Goal: Task Accomplishment & Management: Manage account settings

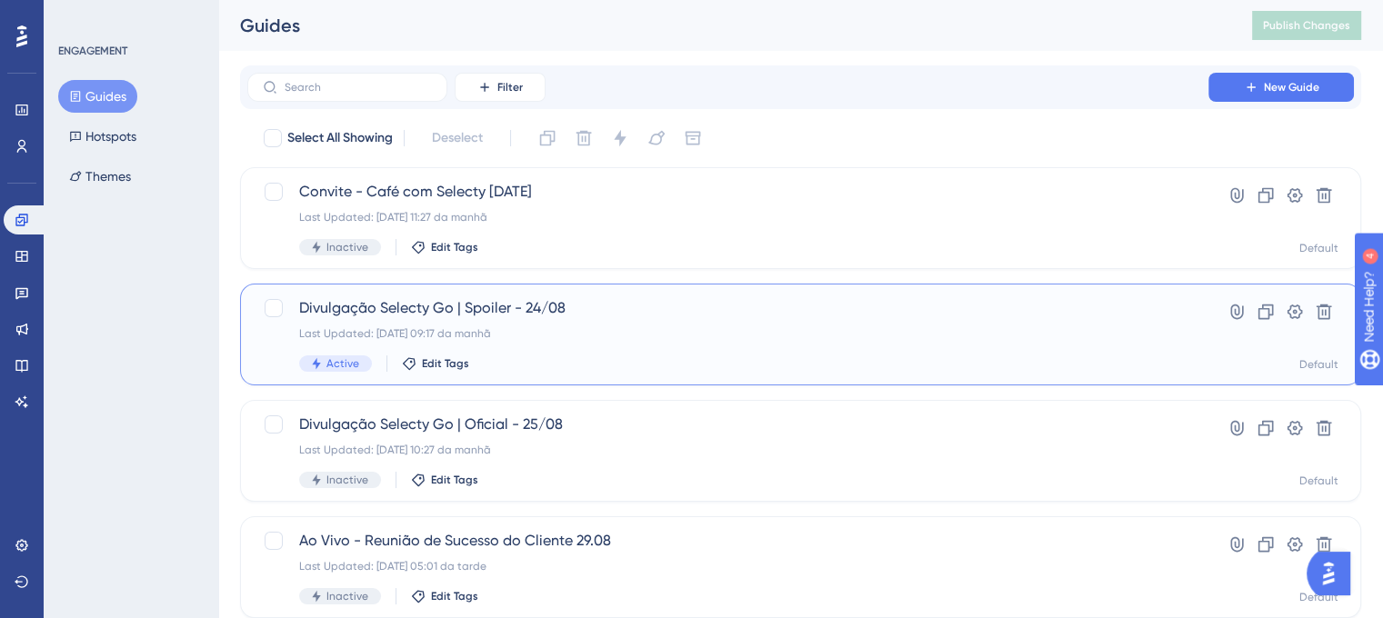
click at [785, 334] on div "Last Updated: 25.08.2025 09:17 da manhã" at bounding box center [727, 333] width 857 height 15
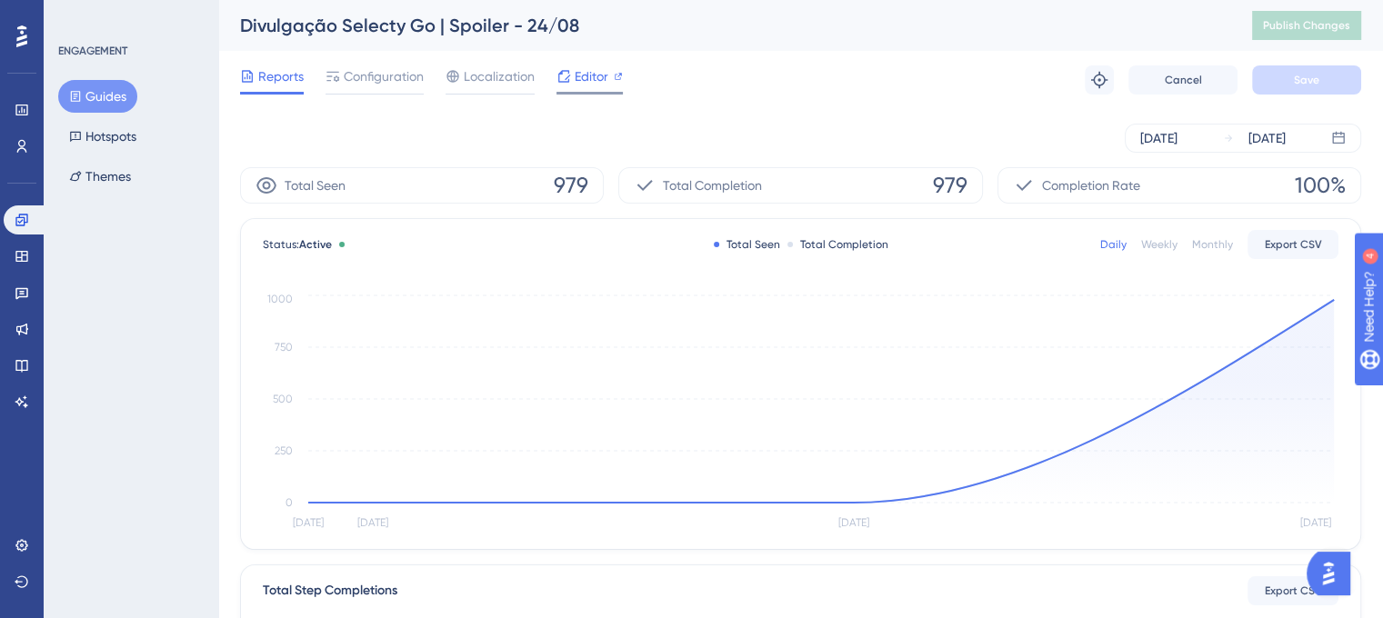
click at [582, 77] on span "Editor" at bounding box center [592, 76] width 34 height 22
click at [591, 89] on div "Editor" at bounding box center [589, 79] width 66 height 29
click at [591, 64] on div "Reports Configuration Localization Editor Troubleshoot Cancel Save" at bounding box center [800, 80] width 1121 height 58
click at [588, 78] on span "Editor" at bounding box center [592, 76] width 34 height 22
click at [363, 90] on div "Configuration" at bounding box center [374, 79] width 98 height 29
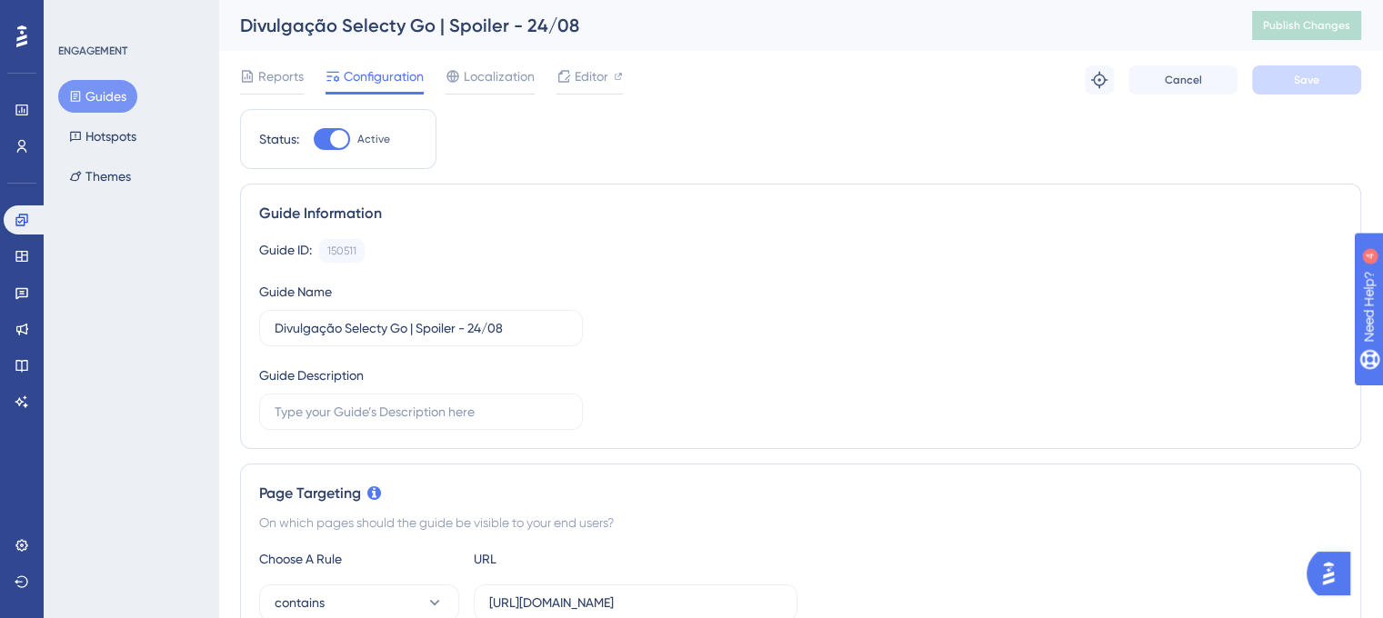
click at [344, 137] on div at bounding box center [339, 139] width 18 height 18
click at [314, 139] on input "Active" at bounding box center [313, 139] width 1 height 1
checkbox input "false"
click at [1315, 76] on span "Save" at bounding box center [1306, 80] width 25 height 15
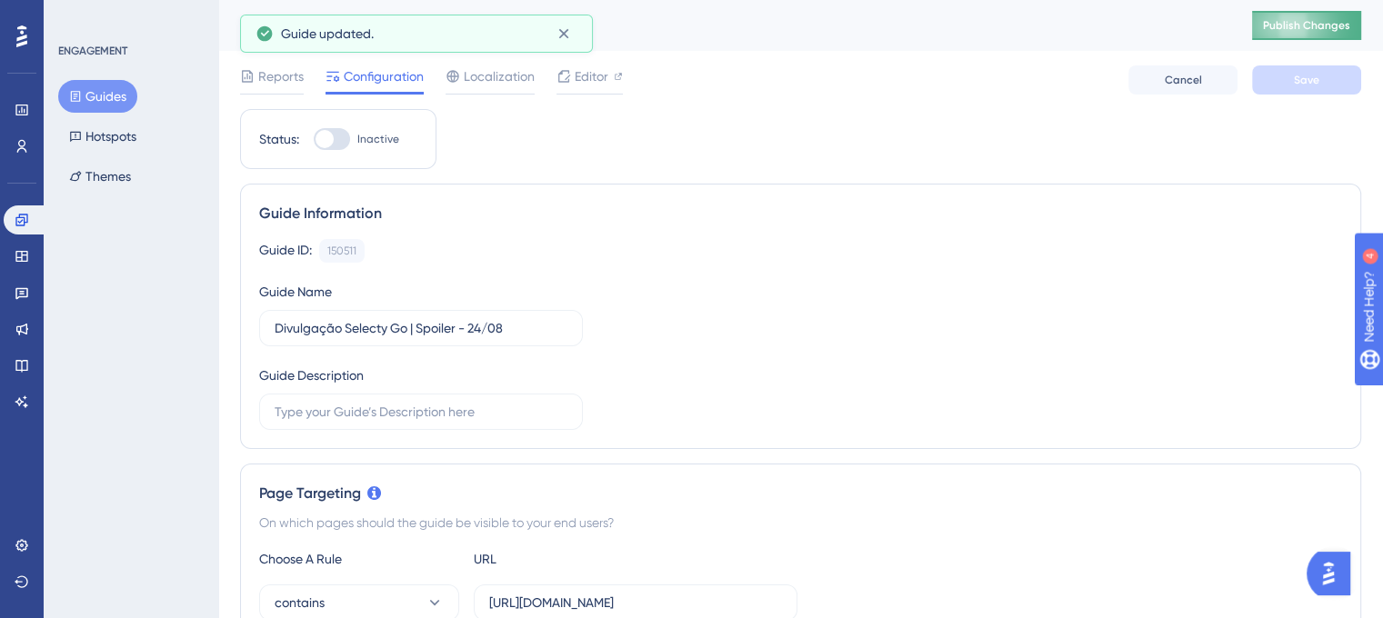
click at [1309, 28] on span "Publish Changes" at bounding box center [1306, 25] width 87 height 15
click at [89, 99] on button "Guides" at bounding box center [97, 96] width 79 height 33
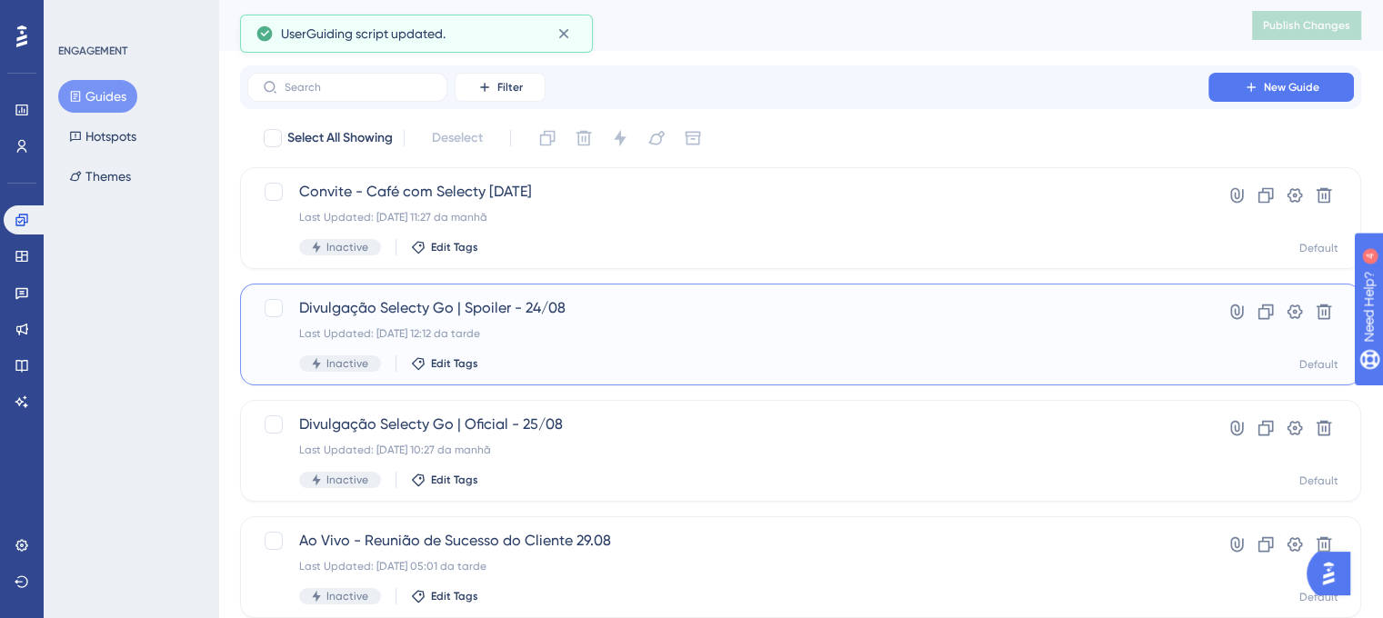
click at [451, 315] on span "Divulgação Selecty Go | Spoiler - 24/08" at bounding box center [727, 308] width 857 height 22
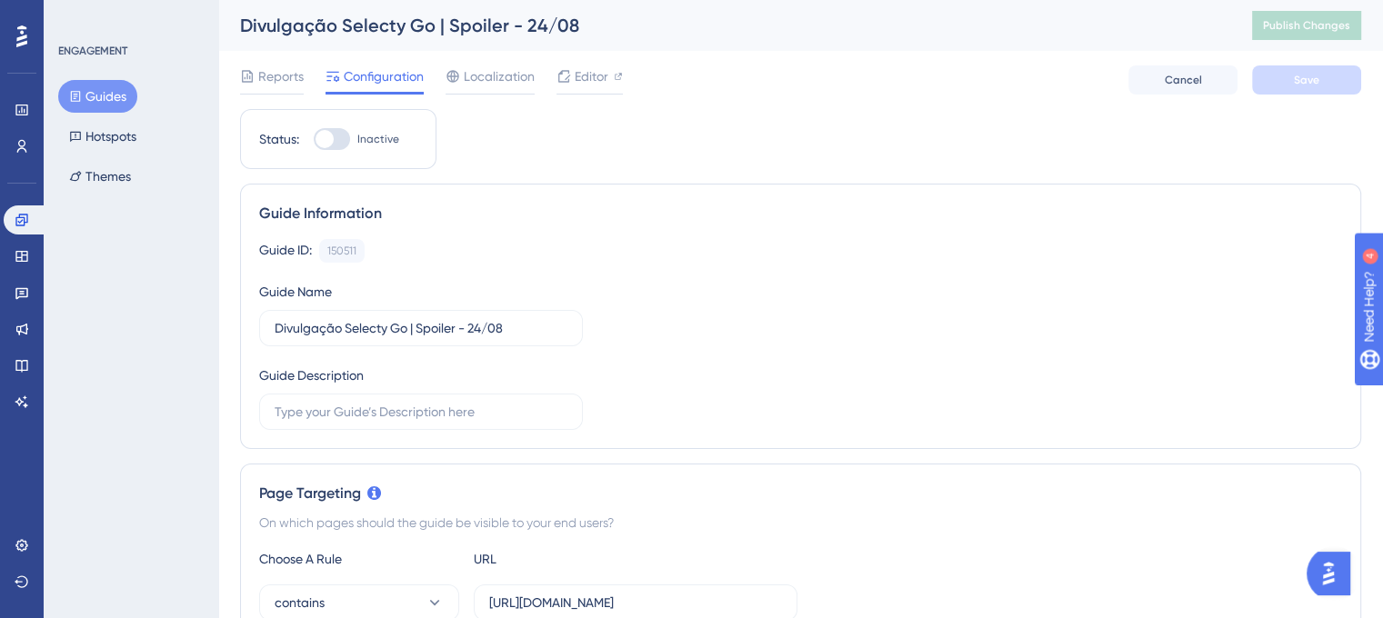
click at [88, 115] on div "Guides Hotspots Themes" at bounding box center [131, 136] width 147 height 113
click at [88, 97] on button "Guides" at bounding box center [97, 96] width 79 height 33
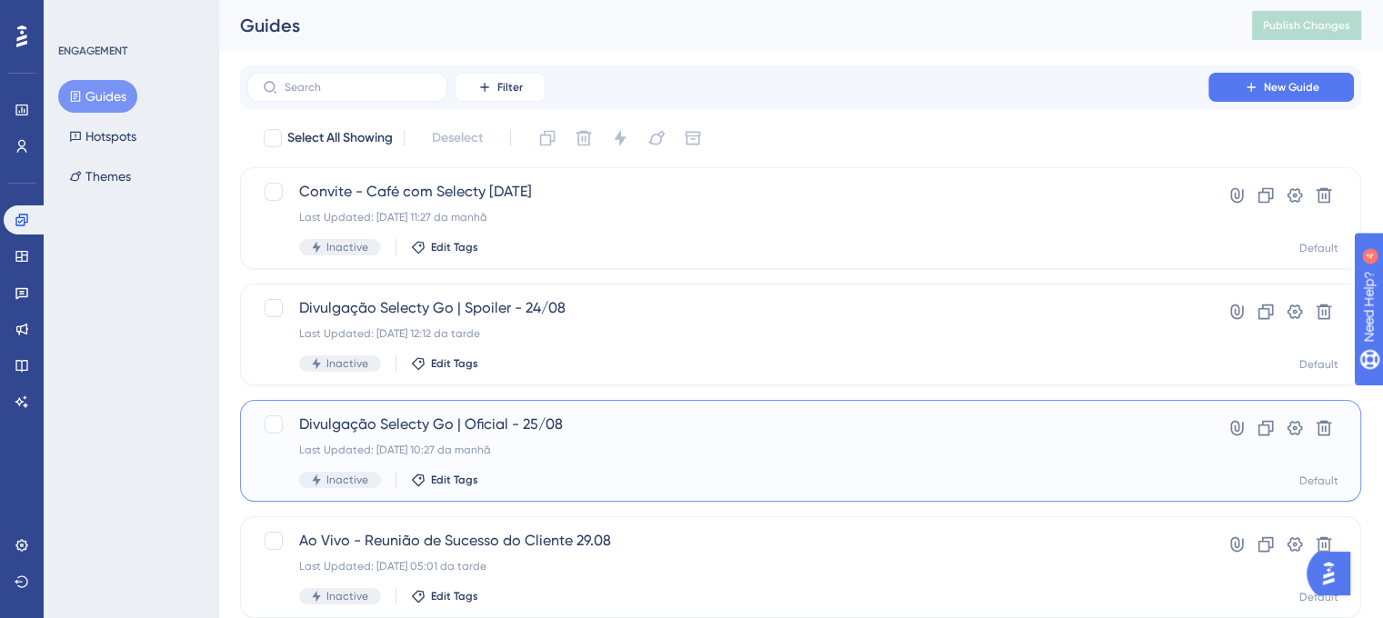
click at [493, 445] on div "Last Updated: 25.08.2025 10:27 da manhã" at bounding box center [727, 450] width 857 height 15
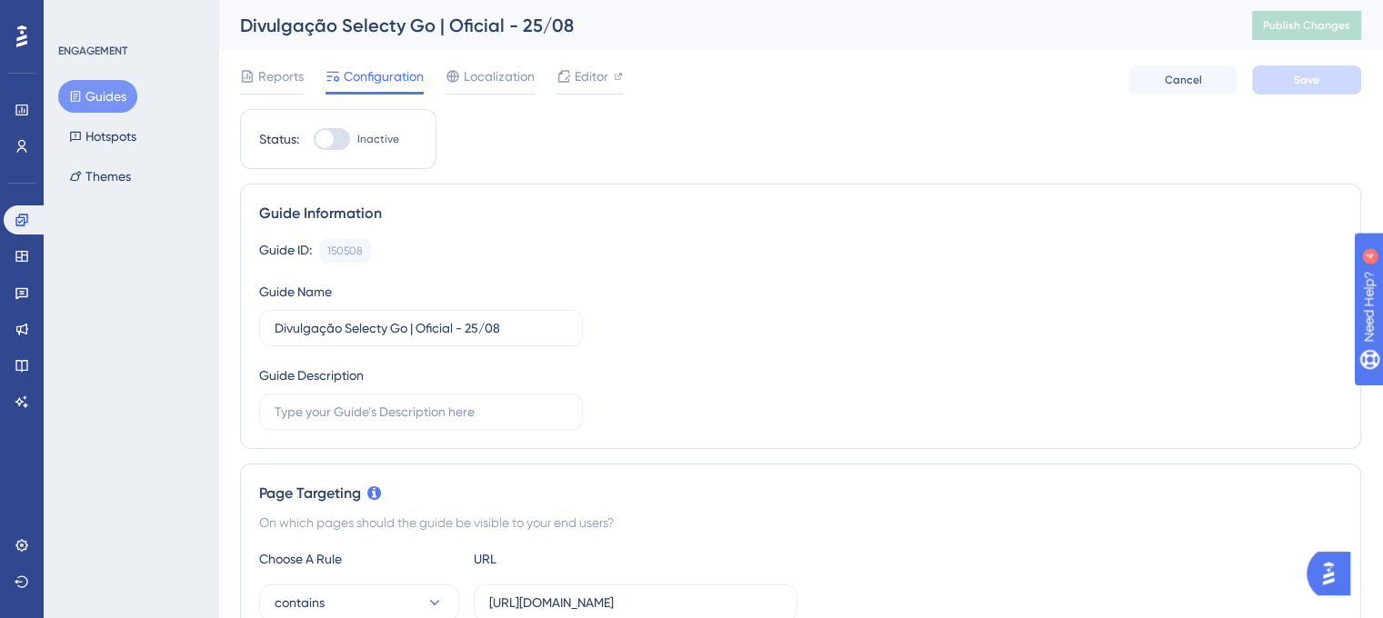
click at [335, 141] on div at bounding box center [332, 139] width 36 height 22
click at [314, 140] on input "Inactive" at bounding box center [313, 139] width 1 height 1
checkbox input "true"
click at [1295, 75] on span "Save" at bounding box center [1306, 80] width 25 height 15
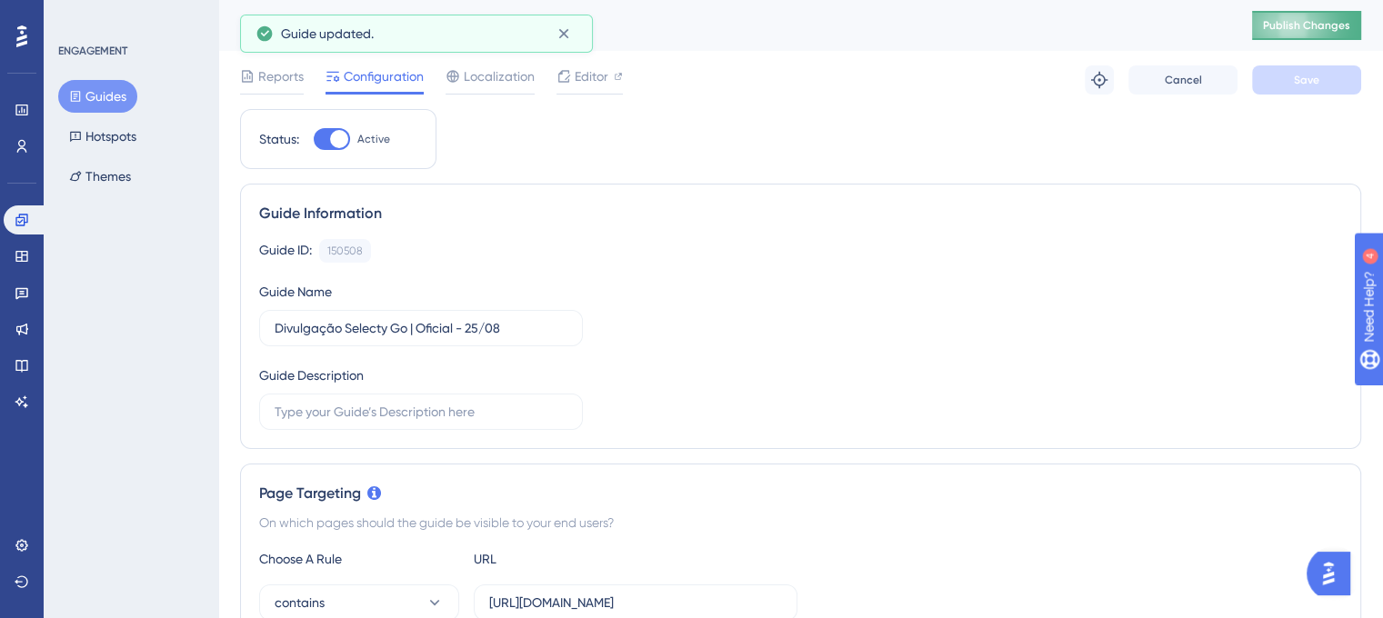
click at [1303, 29] on span "Publish Changes" at bounding box center [1306, 25] width 87 height 15
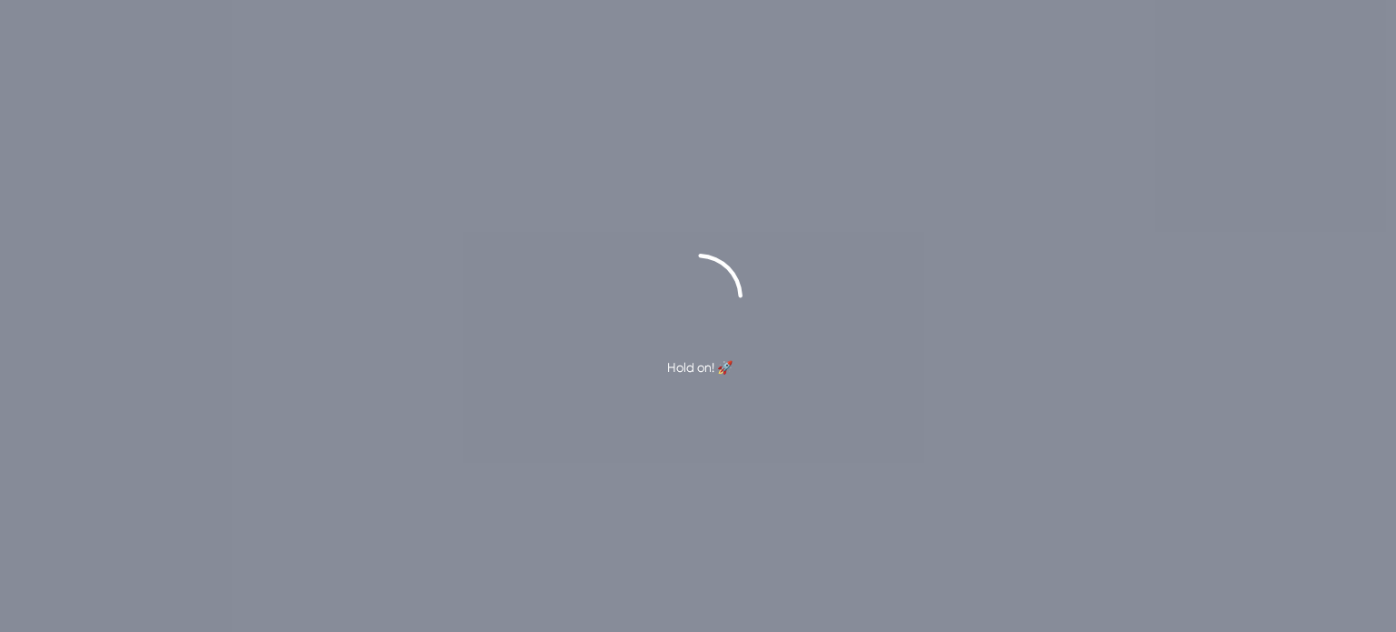
click at [362, 78] on div "Hold on! 🚀" at bounding box center [698, 316] width 1396 height 632
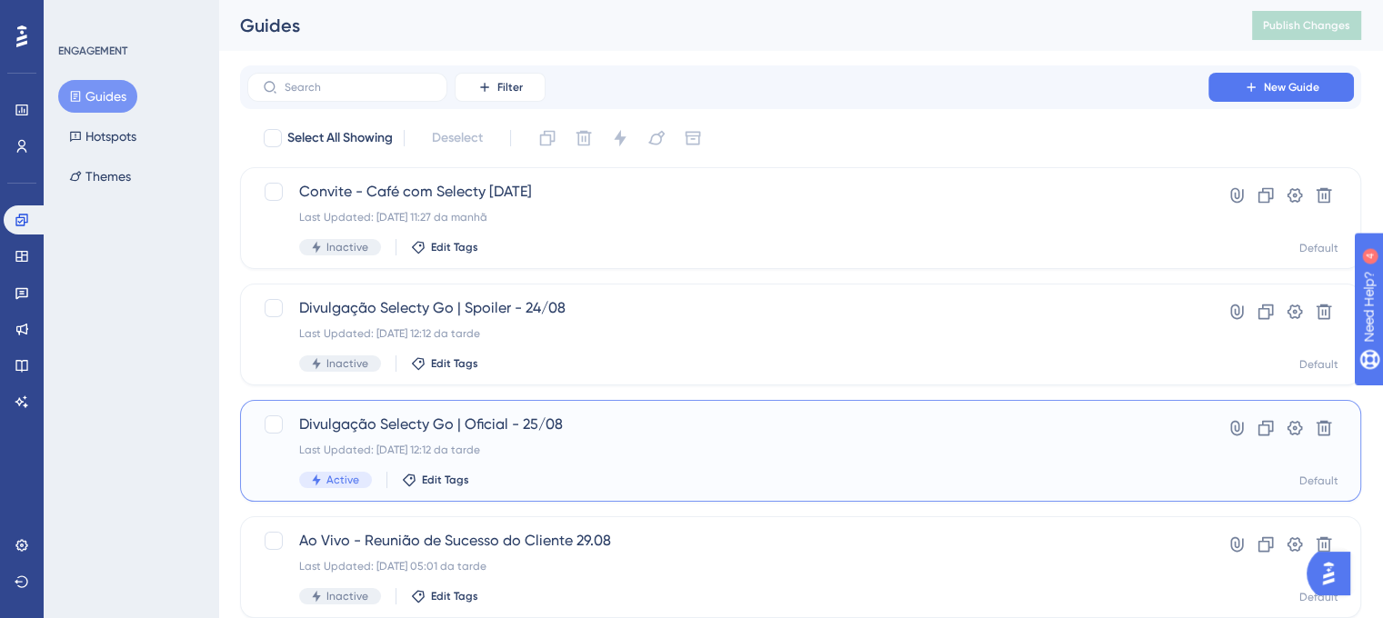
click at [525, 434] on span "Divulgação Selecty Go | Oficial - 25/08" at bounding box center [727, 425] width 857 height 22
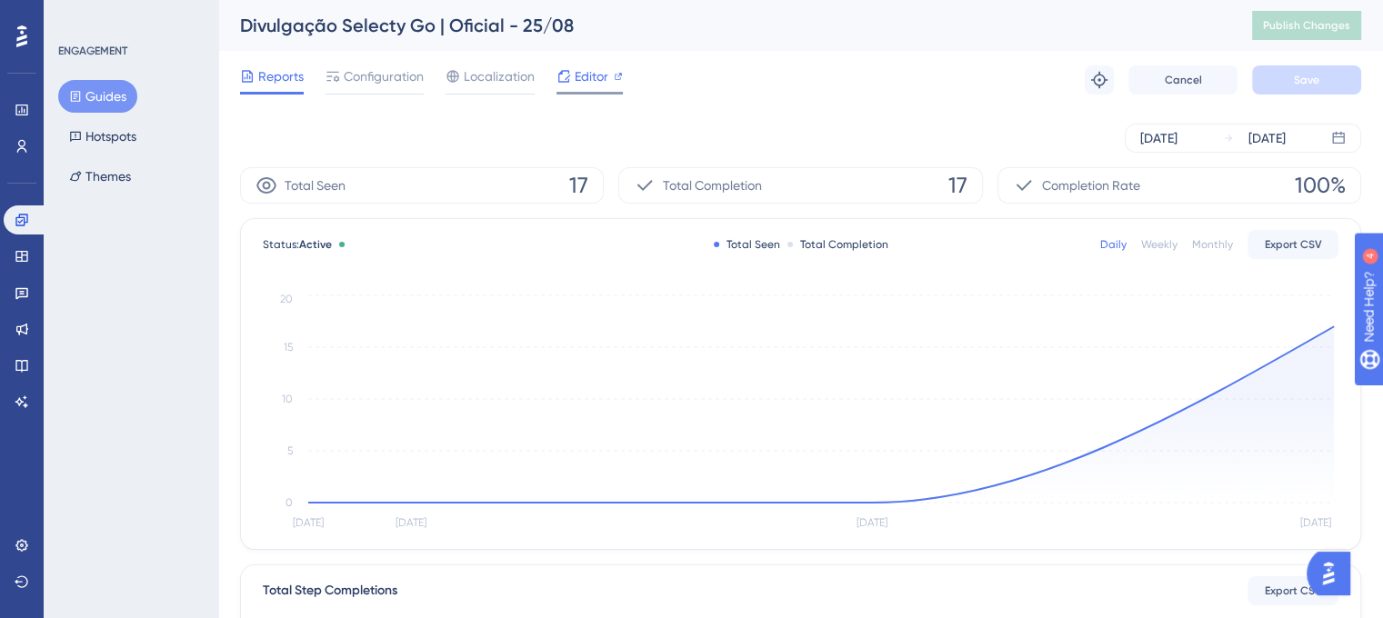
click at [589, 70] on span "Editor" at bounding box center [592, 76] width 34 height 22
click at [375, 83] on span "Configuration" at bounding box center [384, 76] width 80 height 22
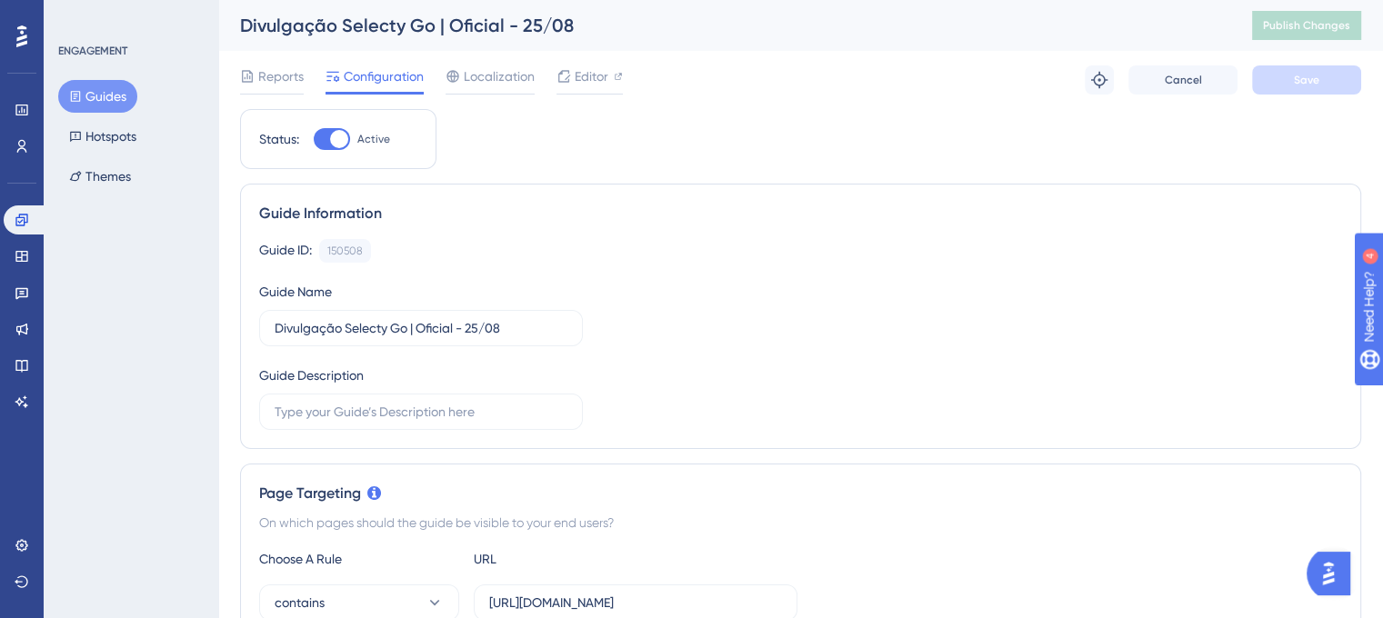
click at [335, 135] on div at bounding box center [339, 139] width 18 height 18
click at [314, 139] on input "Active" at bounding box center [313, 139] width 1 height 1
checkbox input "false"
click at [541, 320] on input "Divulgação Selecty Go | Oficial - 25/08" at bounding box center [421, 328] width 293 height 20
type input "Divulgação Selecty Go | Oficial - 25.08"
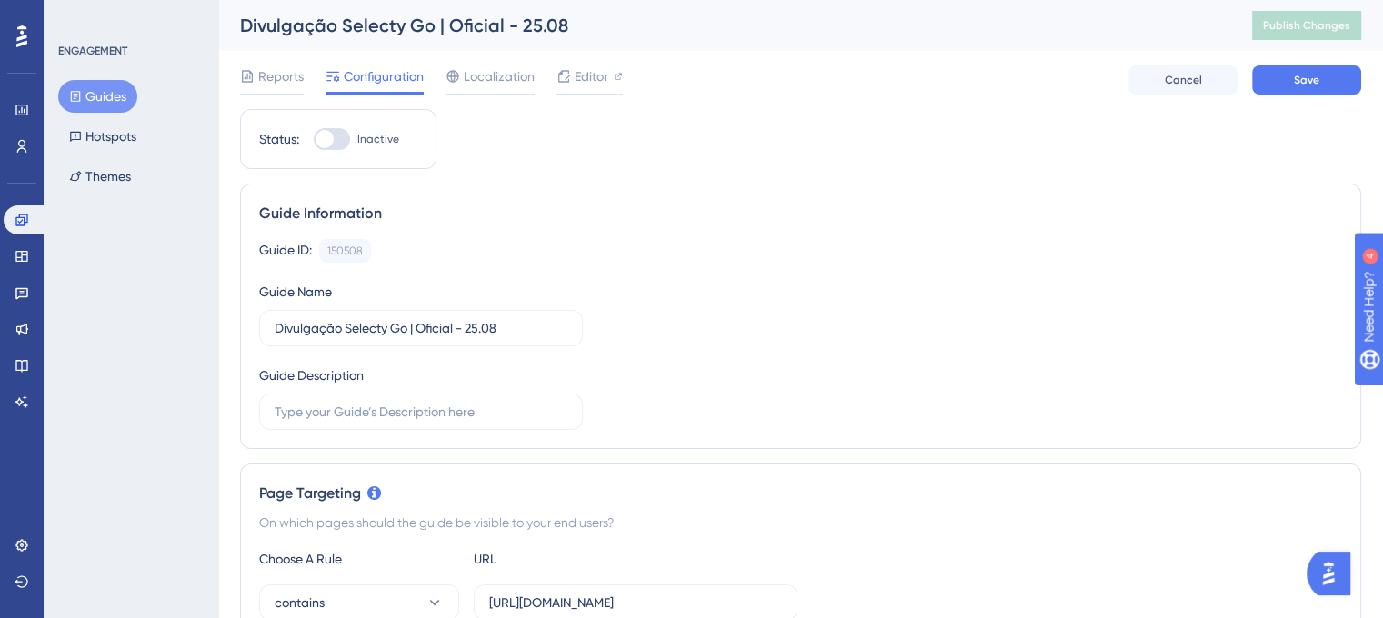
click at [327, 141] on div at bounding box center [324, 139] width 18 height 18
click at [314, 140] on input "Inactive" at bounding box center [313, 139] width 1 height 1
checkbox input "true"
click at [1308, 88] on button "Save" at bounding box center [1306, 79] width 109 height 29
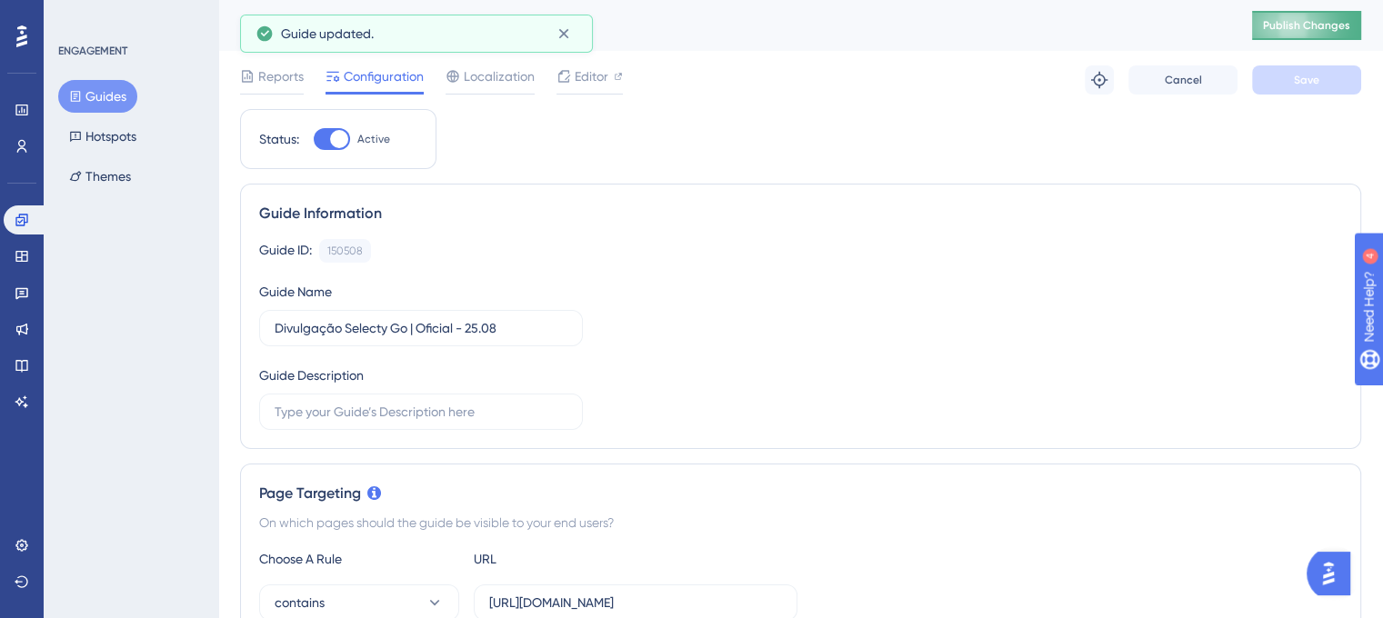
click at [1315, 28] on span "Publish Changes" at bounding box center [1306, 25] width 87 height 15
